Goal: Find specific page/section

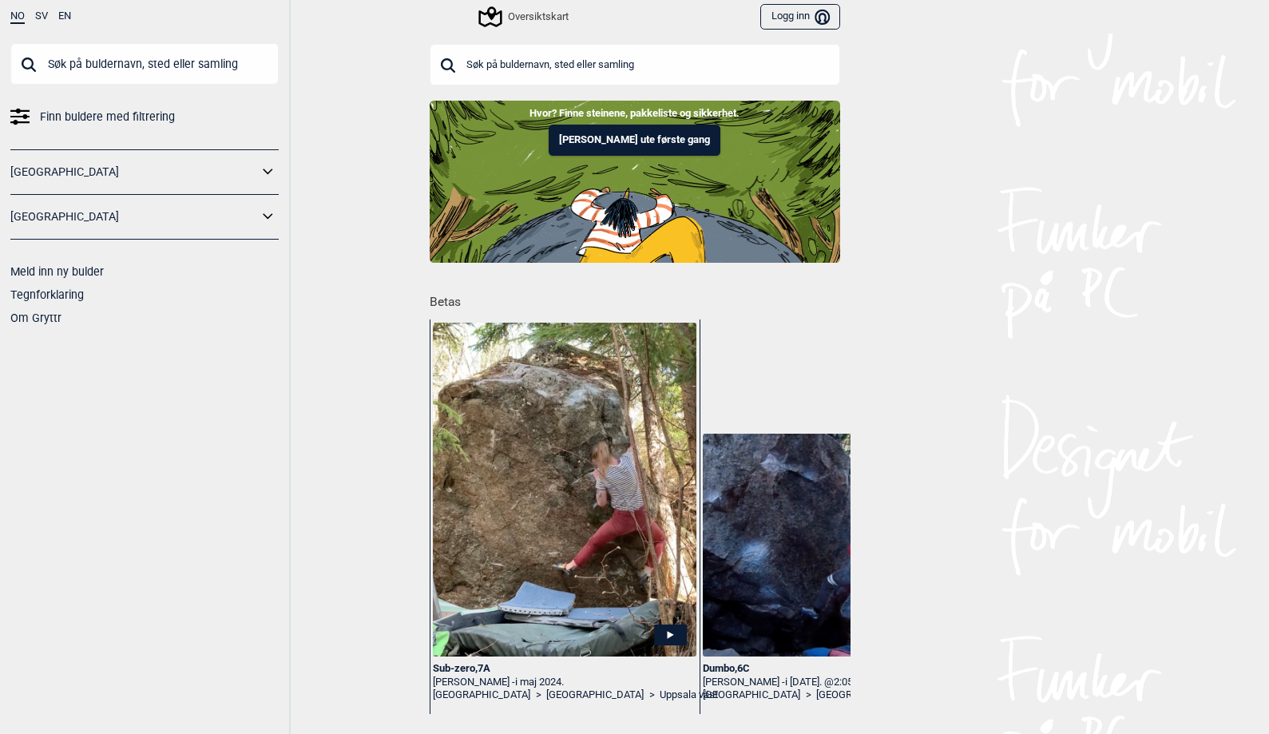
click at [153, 69] on input "text" at bounding box center [144, 64] width 268 height 42
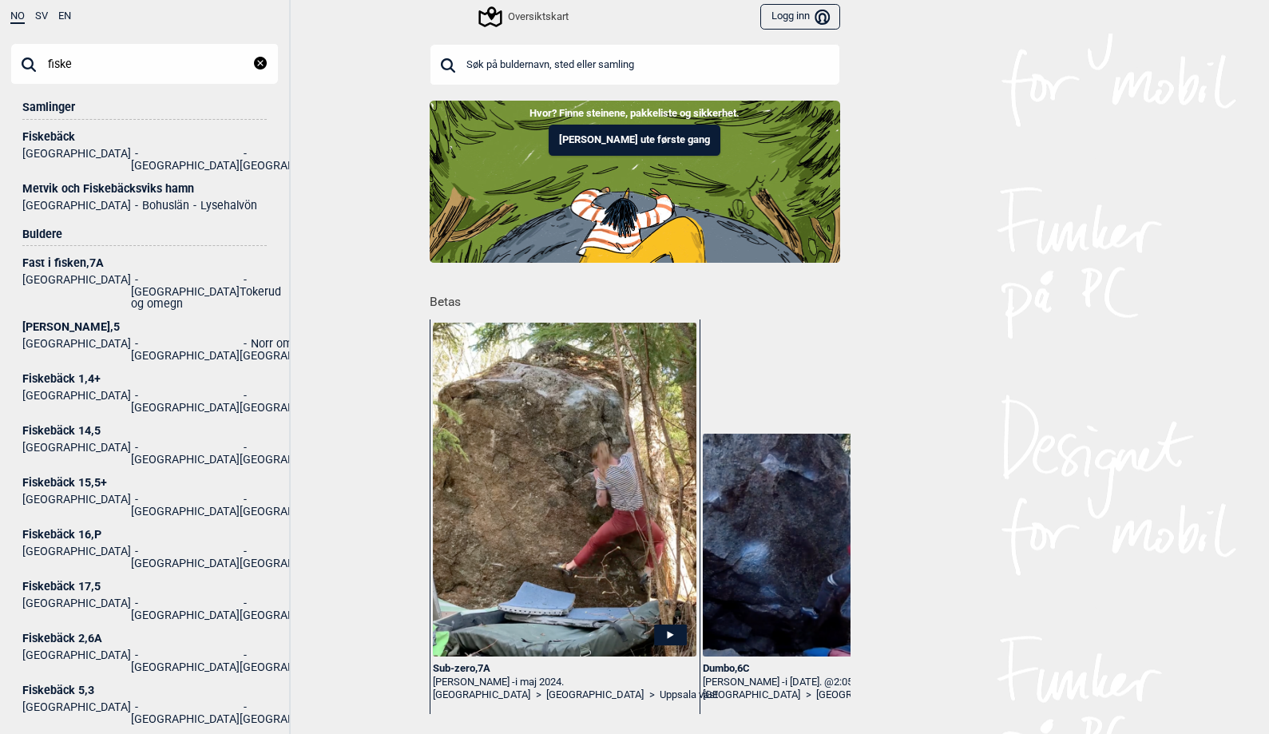
type input "fiske"
click at [86, 183] on div "Metvik och Fiskebäcksviks hamn" at bounding box center [144, 189] width 244 height 12
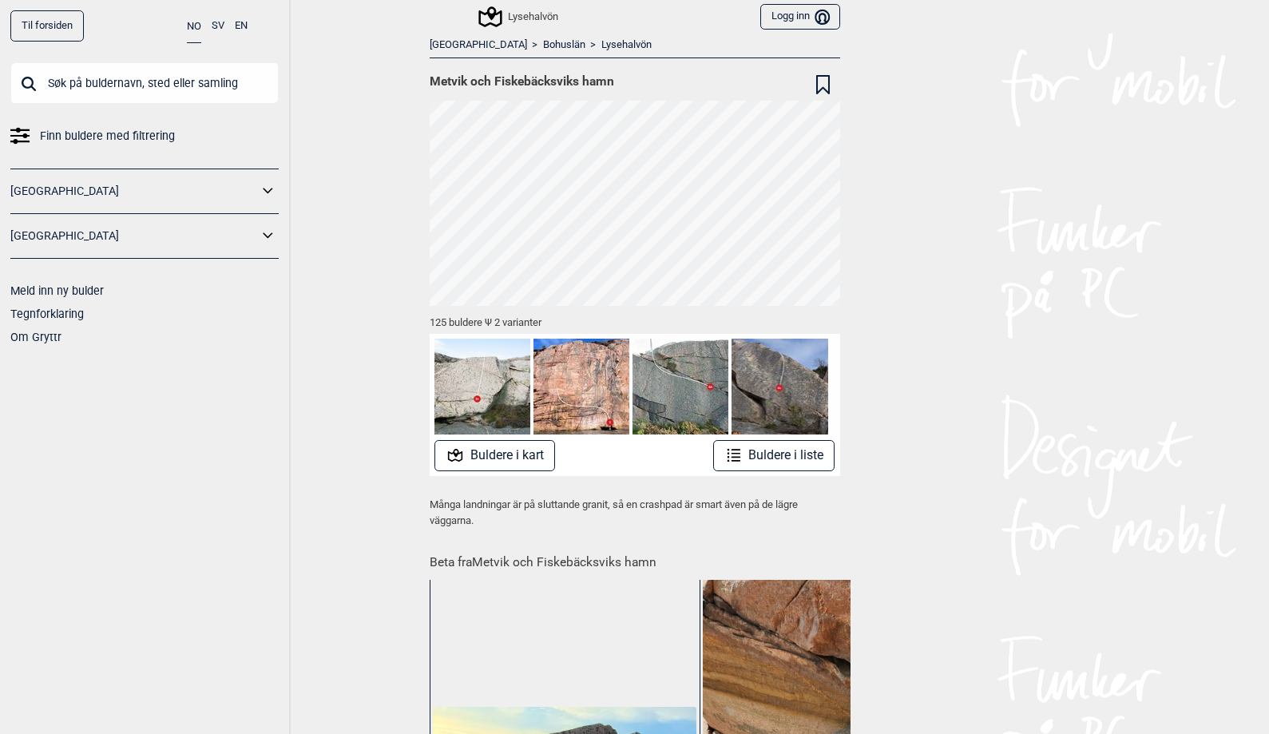
click at [769, 461] on button "Buldere i liste" at bounding box center [774, 455] width 122 height 31
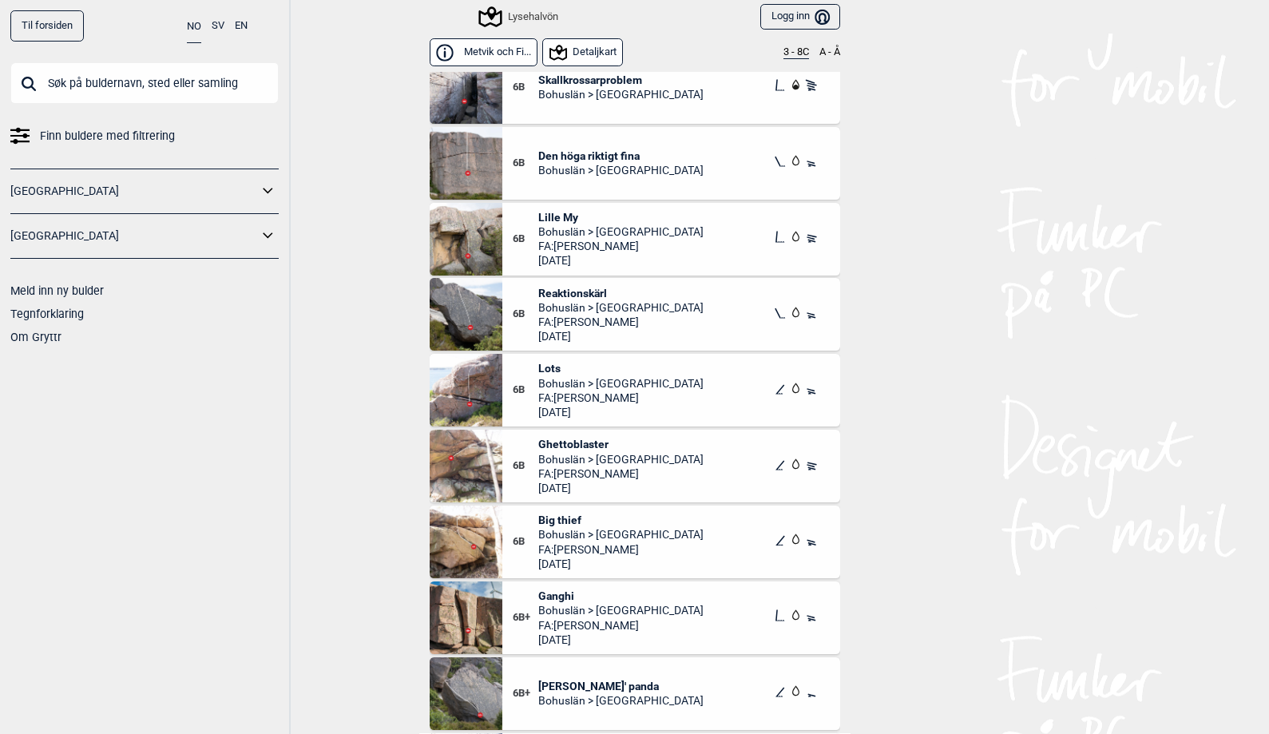
scroll to position [7734, 0]
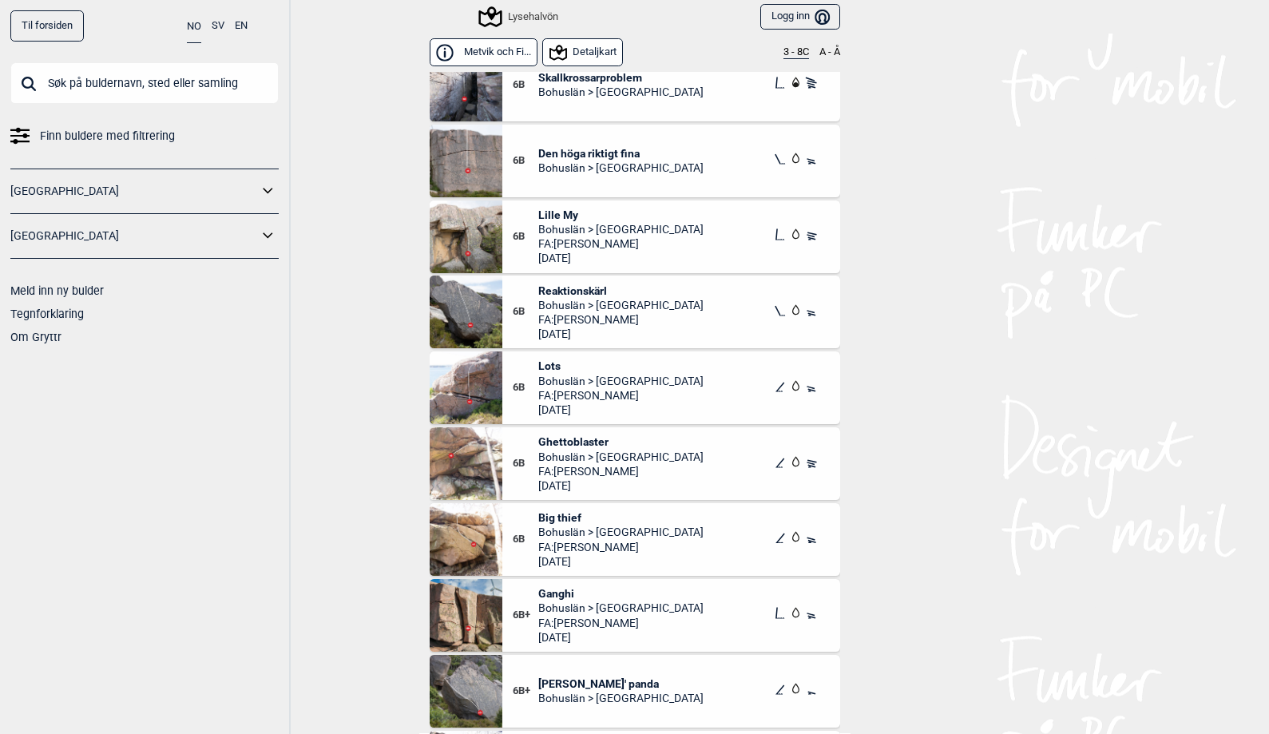
click at [573, 681] on span "[PERSON_NAME]' panda" at bounding box center [620, 684] width 165 height 14
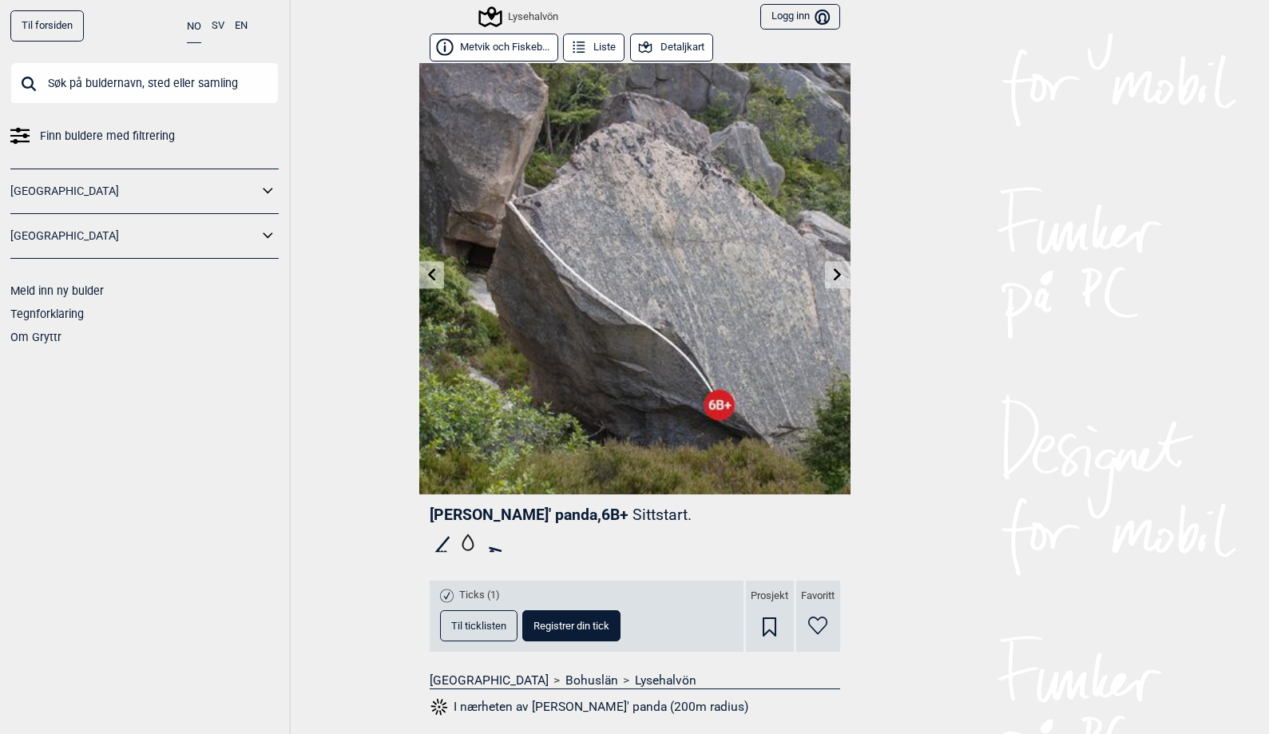
click at [50, 85] on input "text" at bounding box center [144, 83] width 268 height 42
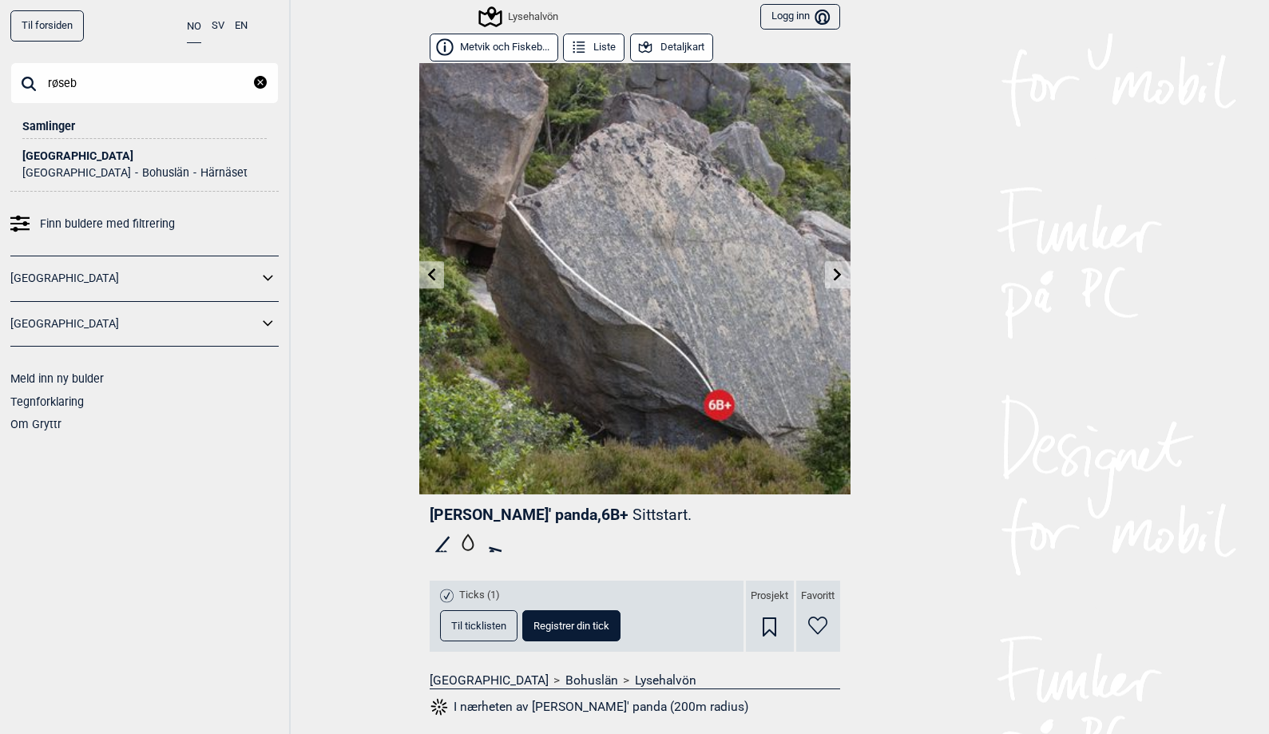
type input "røseb"
click at [50, 157] on div "[GEOGRAPHIC_DATA]" at bounding box center [144, 156] width 244 height 12
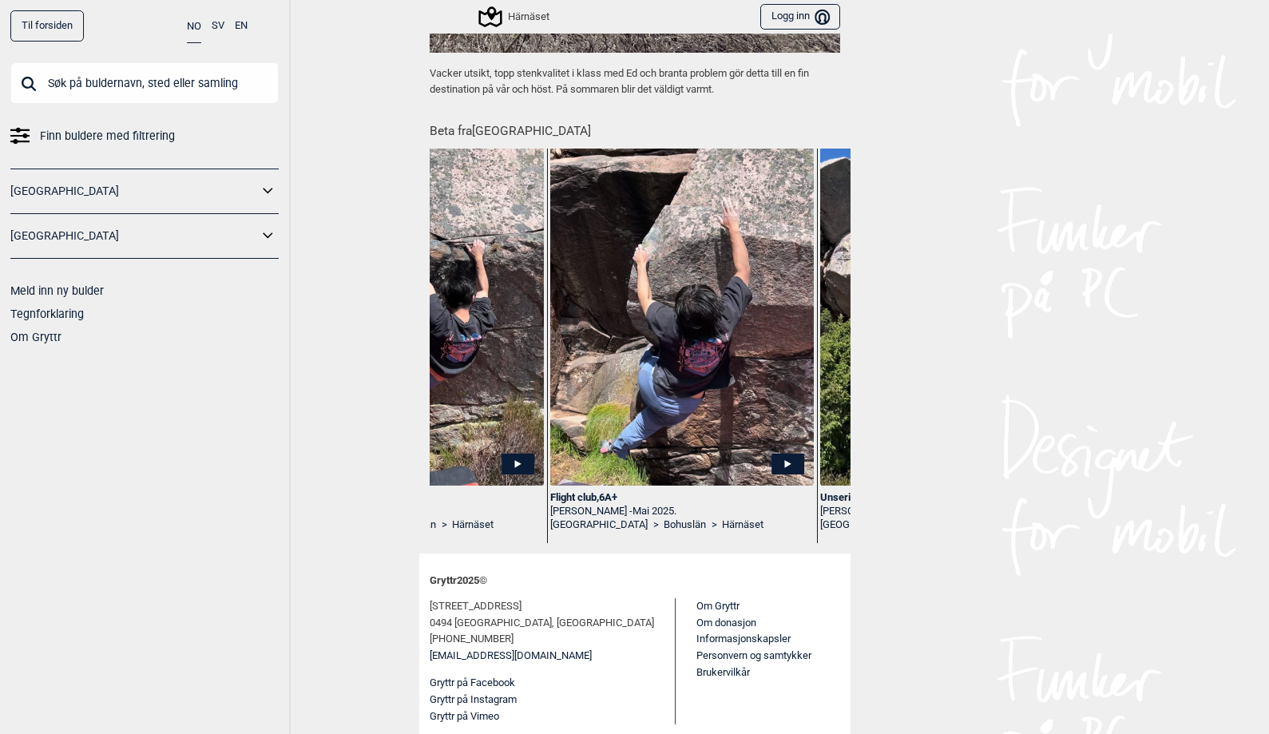
scroll to position [0, 1508]
